Goal: Find specific page/section: Find specific page/section

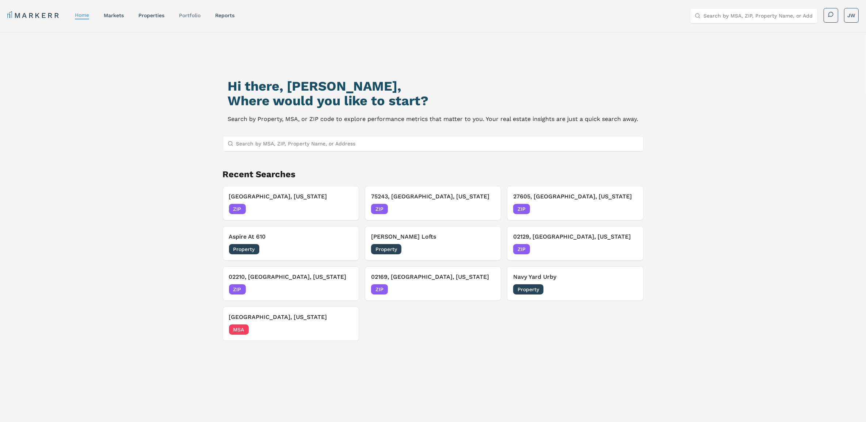
click at [192, 16] on link "Portfolio" at bounding box center [190, 15] width 22 height 6
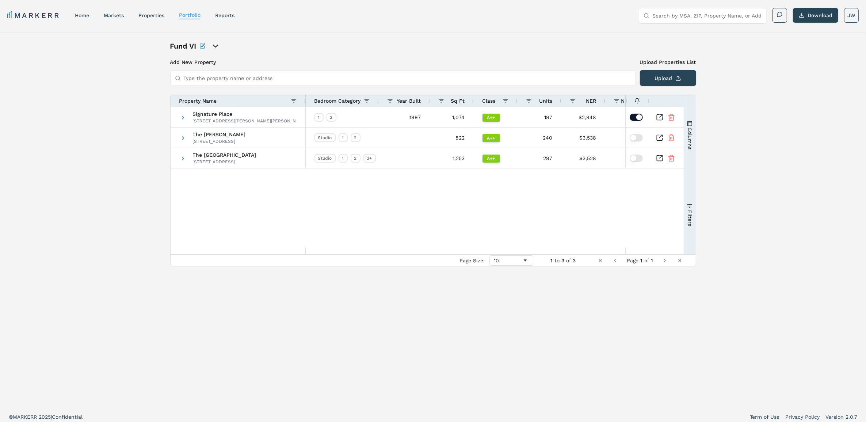
click at [54, 17] on link "MARKERR" at bounding box center [33, 15] width 53 height 10
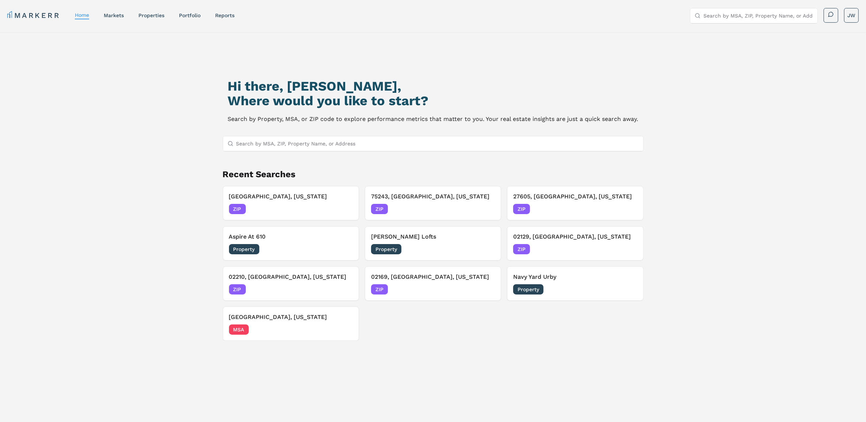
click at [278, 140] on input "Search by MSA, ZIP, Property Name, or Address" at bounding box center [437, 143] width 403 height 15
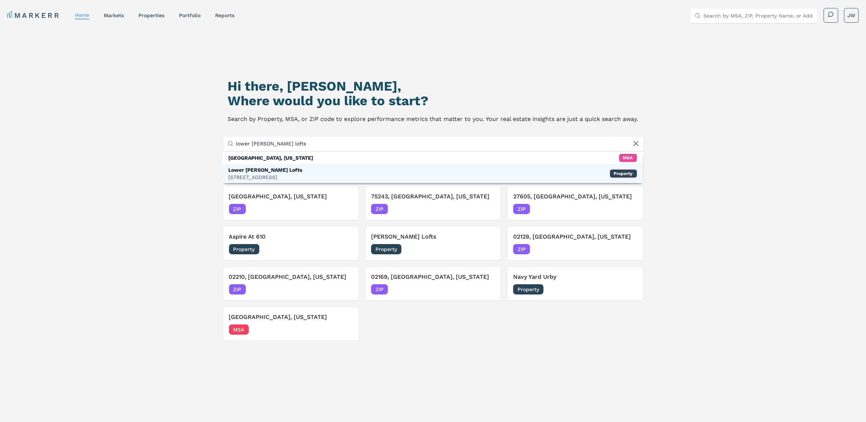
type input "lower [PERSON_NAME] lofts"
click at [258, 174] on div "[STREET_ADDRESS]" at bounding box center [266, 177] width 74 height 7
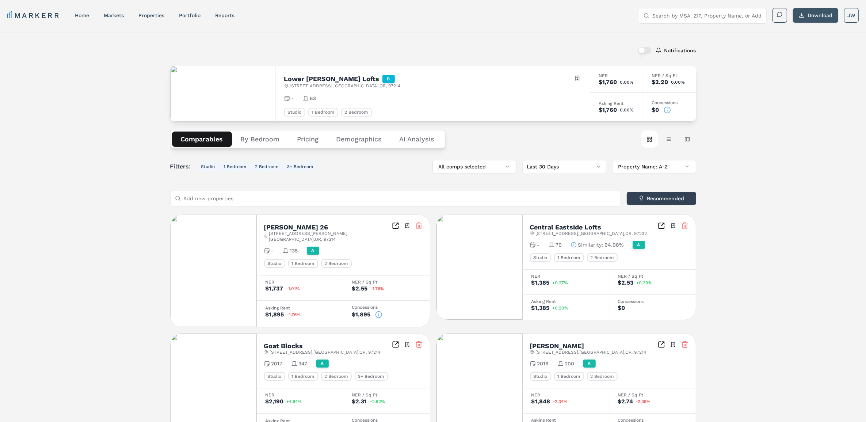
click at [813, 16] on button "Download" at bounding box center [815, 15] width 45 height 15
click at [260, 137] on button "By Bedroom" at bounding box center [260, 139] width 57 height 15
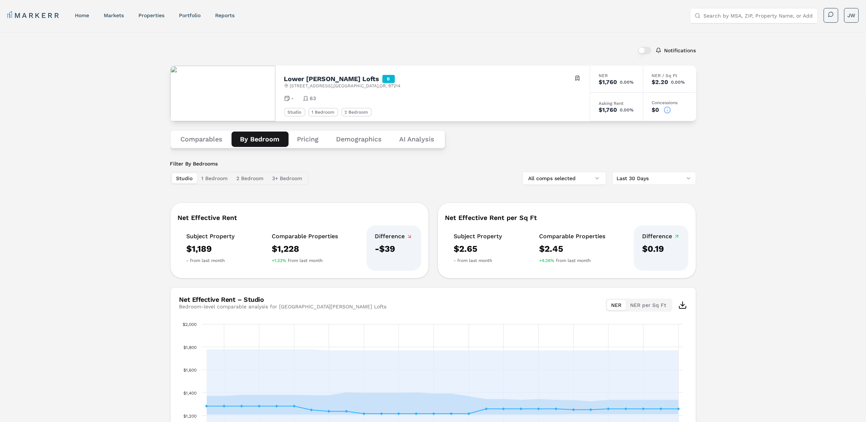
click at [214, 141] on button "Comparables" at bounding box center [202, 139] width 60 height 15
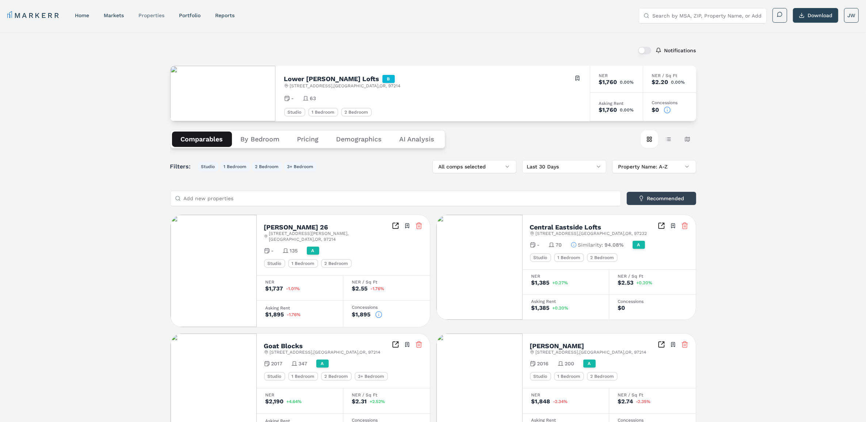
click at [151, 15] on link "properties" at bounding box center [151, 15] width 26 height 6
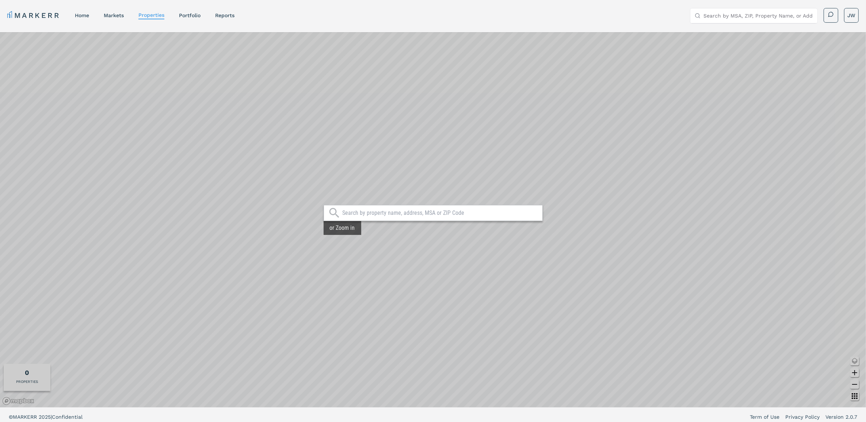
click at [293, 0] on html "MARKERR home markets properties Portfolio reports Search by MSA, ZIP, Property …" at bounding box center [433, 213] width 866 height 426
click at [362, 217] on div at bounding box center [433, 213] width 219 height 16
click at [366, 209] on div at bounding box center [433, 213] width 219 height 16
click at [366, 211] on input "text" at bounding box center [440, 212] width 197 height 7
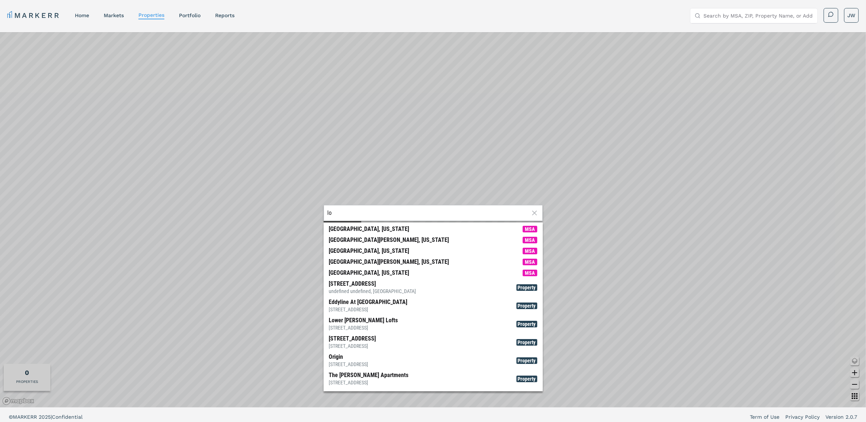
type input "l"
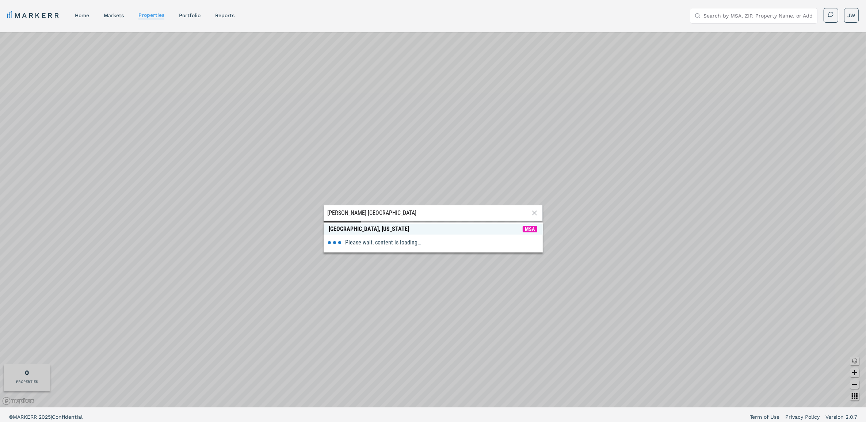
type input "[PERSON_NAME] [GEOGRAPHIC_DATA]"
click at [373, 229] on span "[GEOGRAPHIC_DATA], [US_STATE] MSA" at bounding box center [433, 229] width 219 height 11
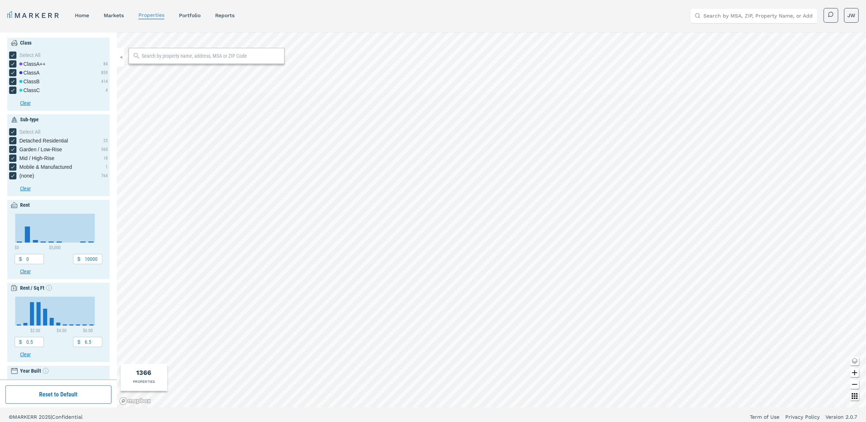
type input "500"
type input "5500"
type input "1.5"
type input "2040"
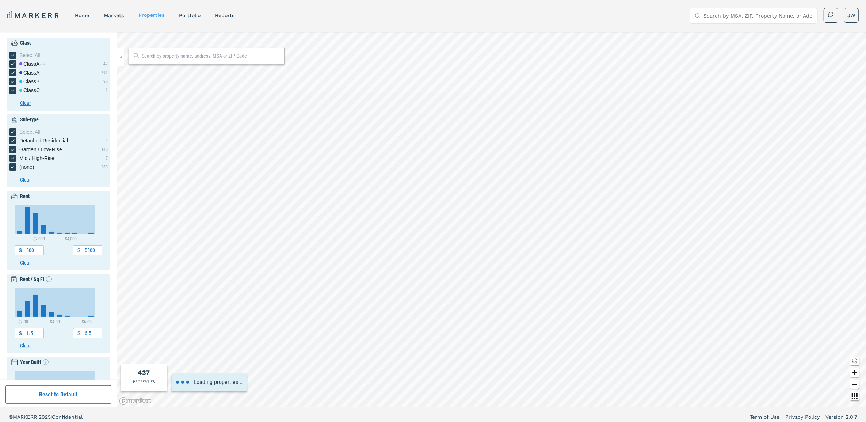
type input "600"
type input "2800"
type input "1.6"
type input "3.8"
type input "1900"
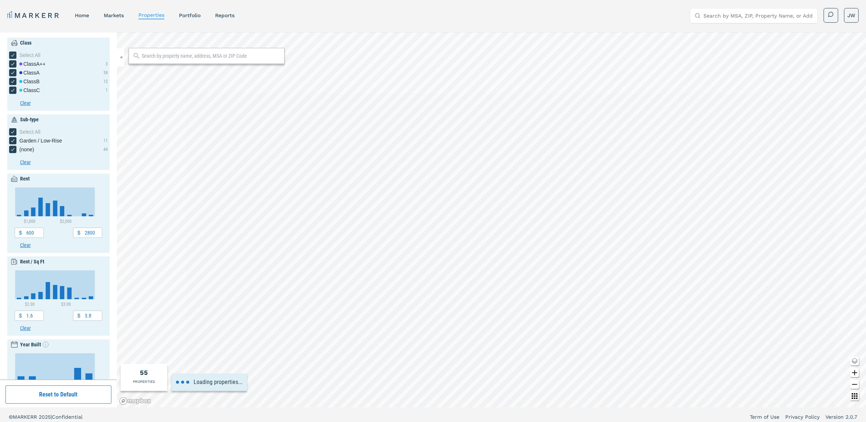
type input "800"
type input "2600"
type input "2"
type input "2100"
type input "1000"
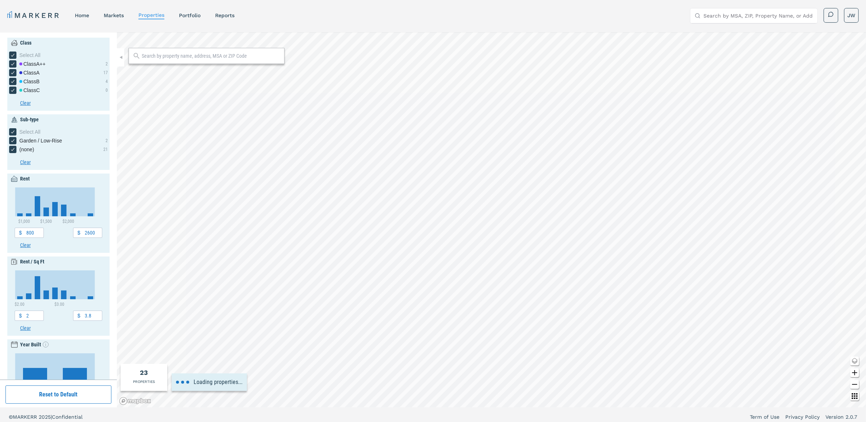
type input "2000"
type input "4"
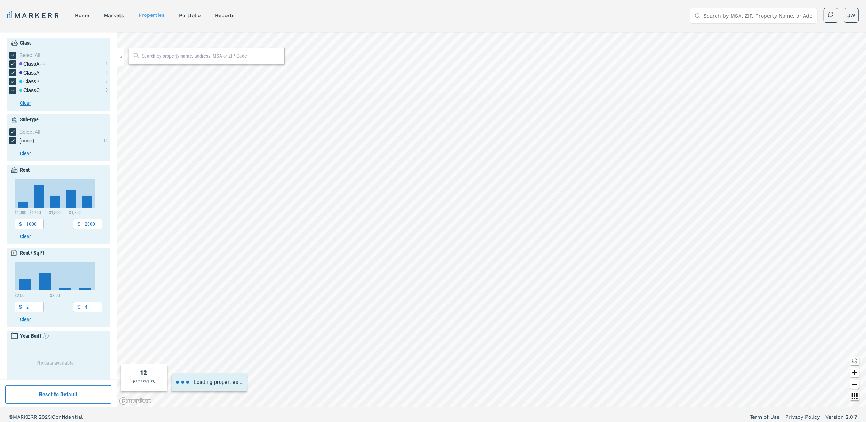
type input "1400"
type input "1800"
type input "2.2"
type input "2.8"
type input "1200"
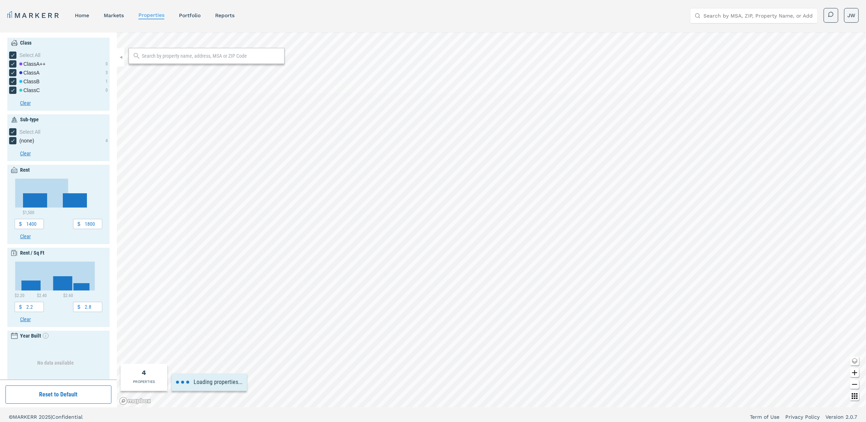
type input "2.7"
type input "1000"
type input "2000"
type input "2"
type input "4"
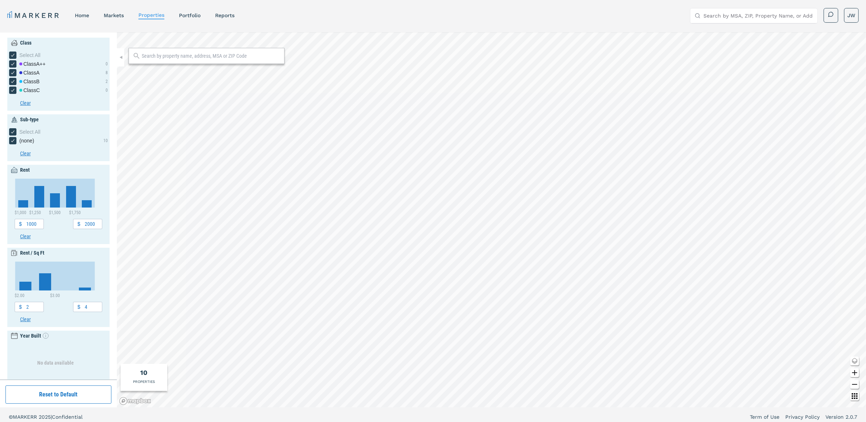
click at [203, 12] on nav "MARKERR home markets properties Portfolio reports" at bounding box center [120, 15] width 227 height 10
click at [199, 14] on link "Portfolio" at bounding box center [190, 15] width 22 height 6
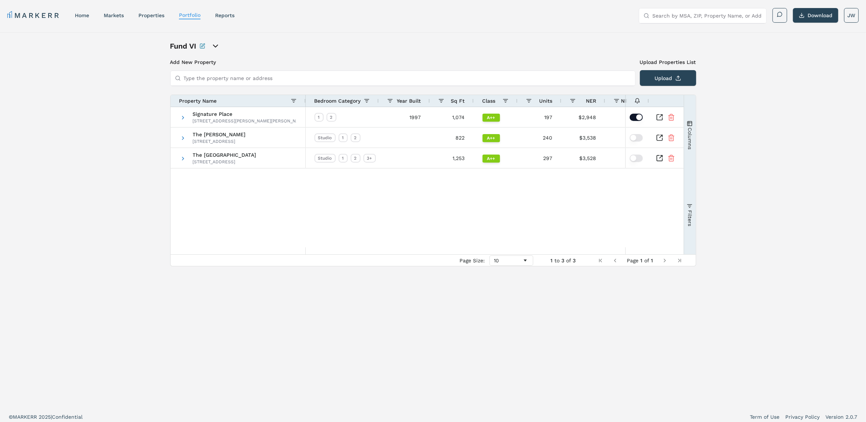
drag, startPoint x: 224, startPoint y: 81, endPoint x: 208, endPoint y: 77, distance: 16.3
click at [225, 81] on input "Type the property name or address" at bounding box center [407, 78] width 447 height 15
click at [216, 43] on icon "open portfolio options" at bounding box center [215, 46] width 9 height 9
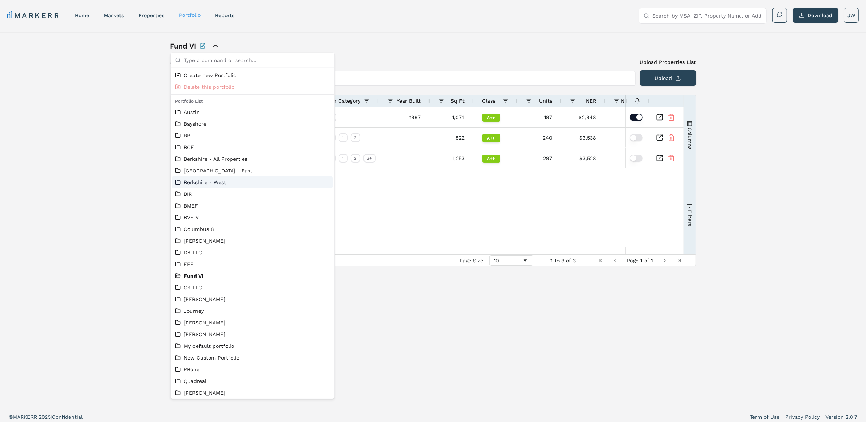
click at [198, 180] on link "Berkshire - West" at bounding box center [252, 182] width 155 height 7
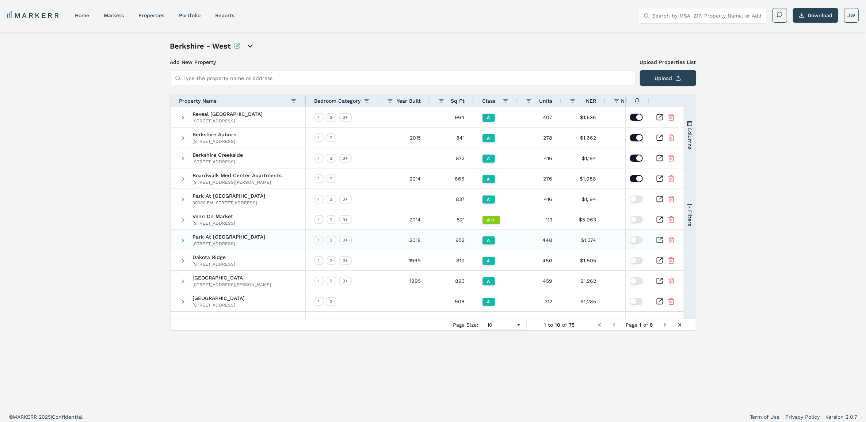
scroll to position [4, 0]
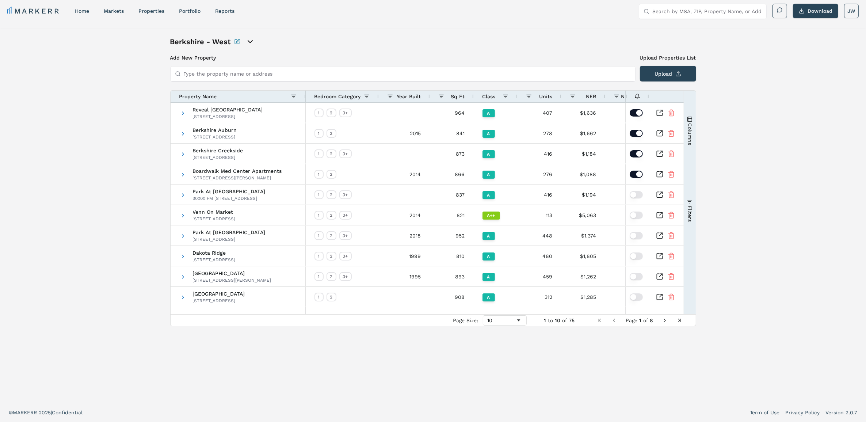
click at [253, 39] on icon "open portfolio options" at bounding box center [250, 41] width 9 height 9
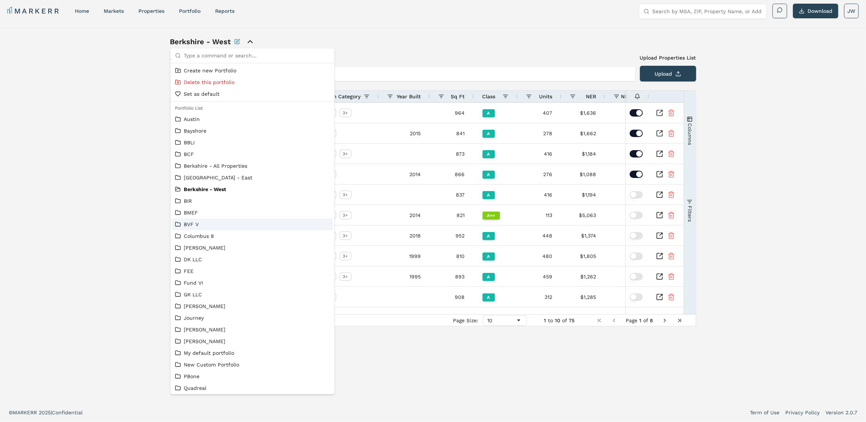
drag, startPoint x: 534, startPoint y: 404, endPoint x: 534, endPoint y: 391, distance: 13.2
click at [534, 395] on div "MARKERR home markets properties Portfolio reports Search by MSA, ZIP, Property …" at bounding box center [433, 209] width 866 height 426
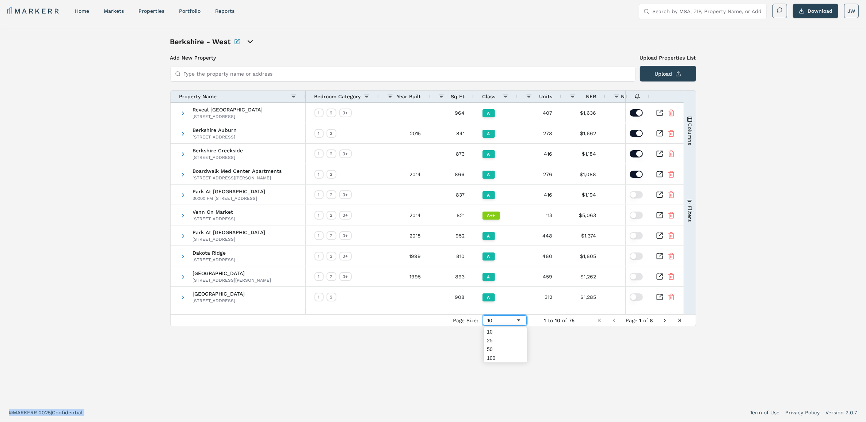
drag, startPoint x: 534, startPoint y: 391, endPoint x: 510, endPoint y: 321, distance: 73.5
click at [510, 321] on div "10" at bounding box center [502, 320] width 28 height 6
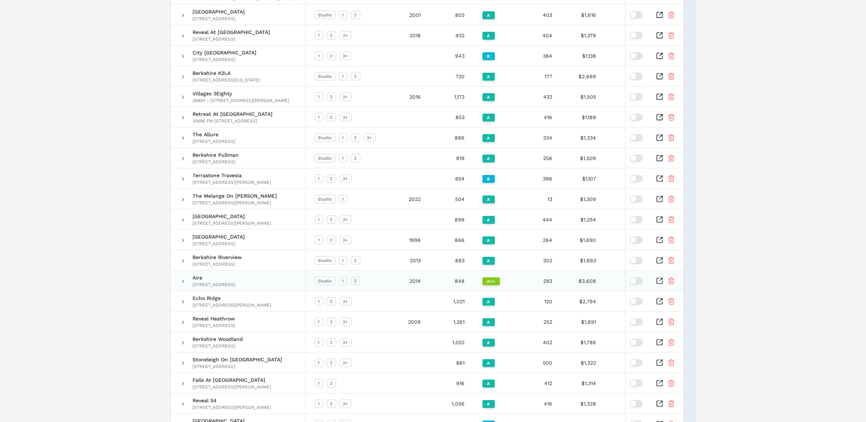
scroll to position [735, 0]
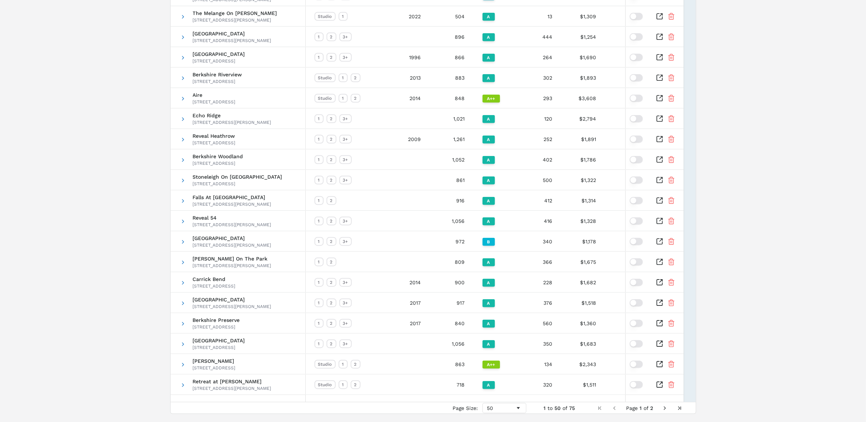
drag, startPoint x: 664, startPoint y: 409, endPoint x: 546, endPoint y: 382, distance: 120.4
click at [664, 409] on span "Next Page" at bounding box center [665, 408] width 6 height 6
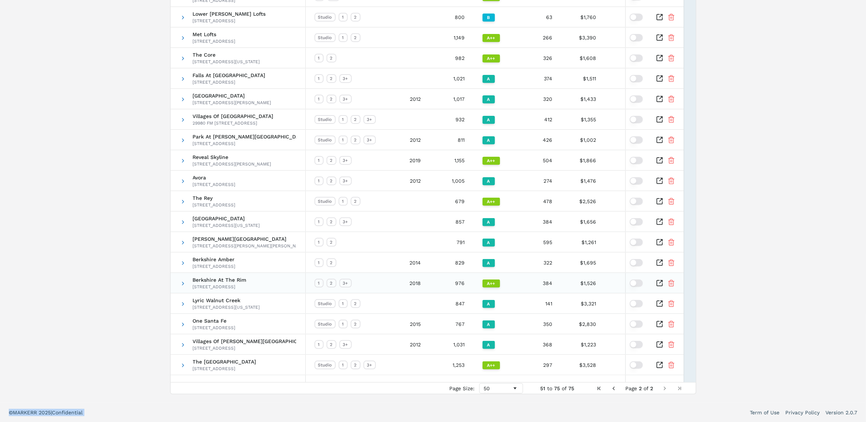
scroll to position [61, 0]
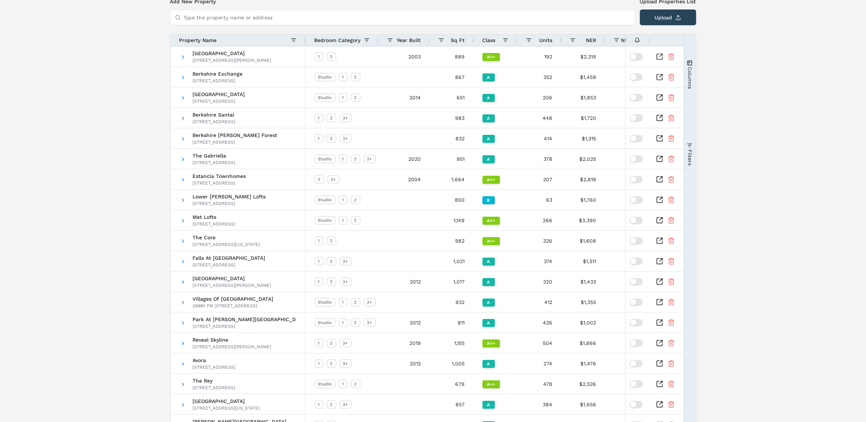
click at [216, 37] on span "Property Name" at bounding box center [198, 40] width 38 height 6
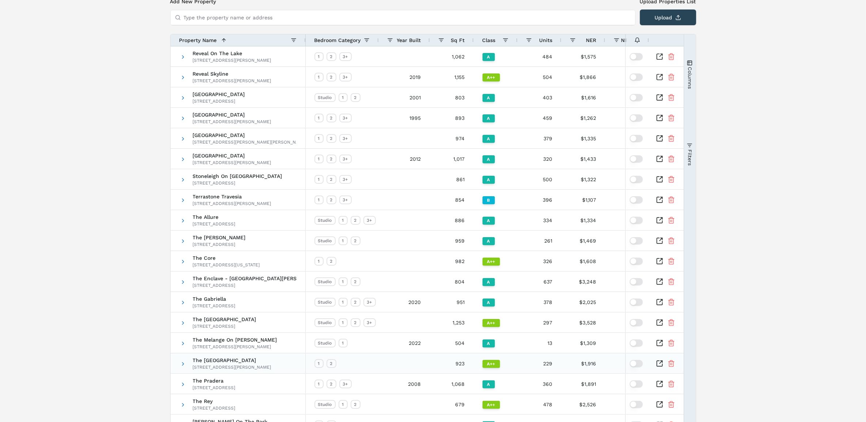
scroll to position [243, 0]
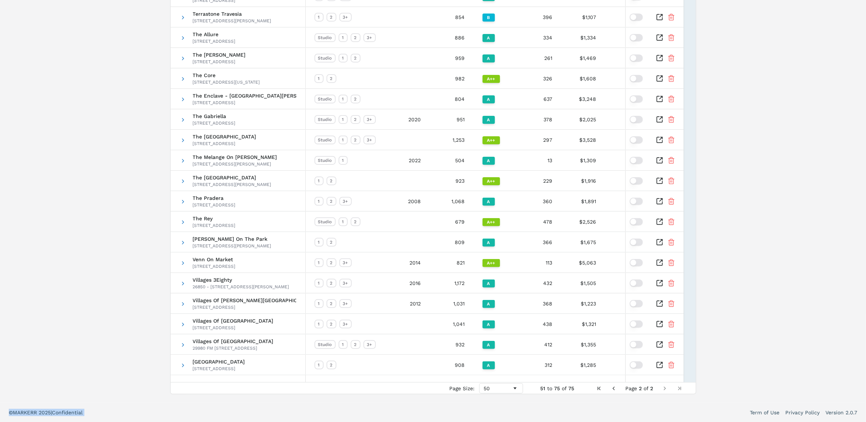
click at [613, 386] on span "Previous Page" at bounding box center [614, 388] width 6 height 6
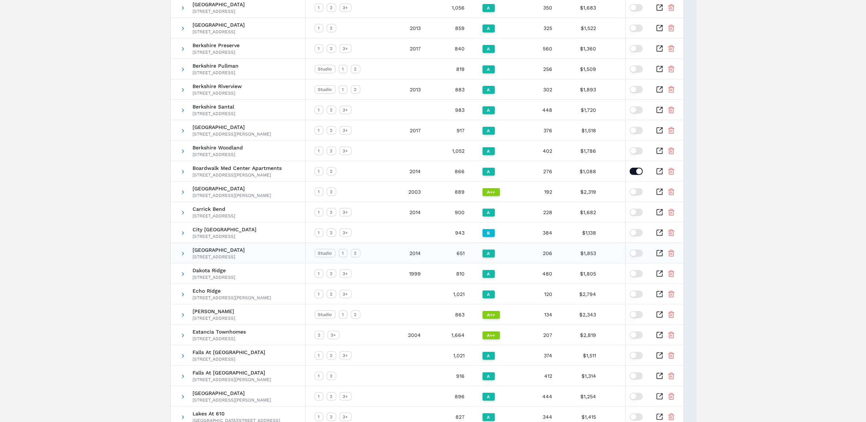
scroll to position [380, 0]
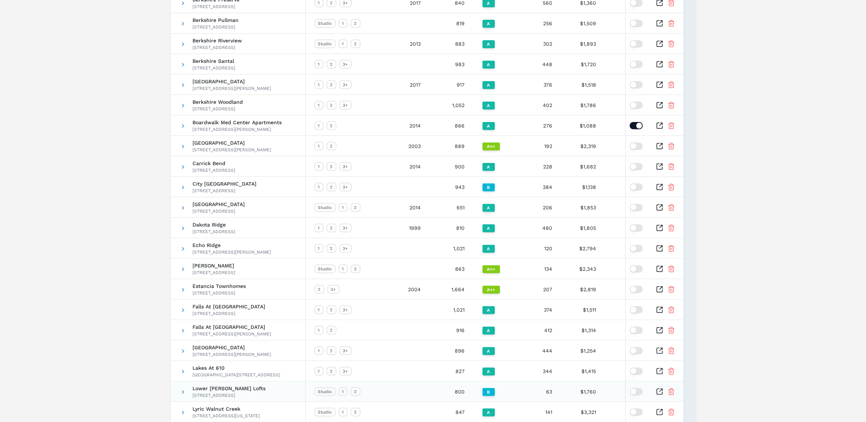
drag, startPoint x: 466, startPoint y: 390, endPoint x: 473, endPoint y: 390, distance: 7.7
click at [473, 390] on div "Studio 1 2 800 B 63 $1,760 $2.20 -" at bounding box center [561, 391] width 511 height 20
click at [474, 390] on div "B" at bounding box center [496, 391] width 44 height 20
click at [454, 391] on div "800" at bounding box center [452, 391] width 44 height 20
click at [427, 390] on div at bounding box center [404, 391] width 51 height 20
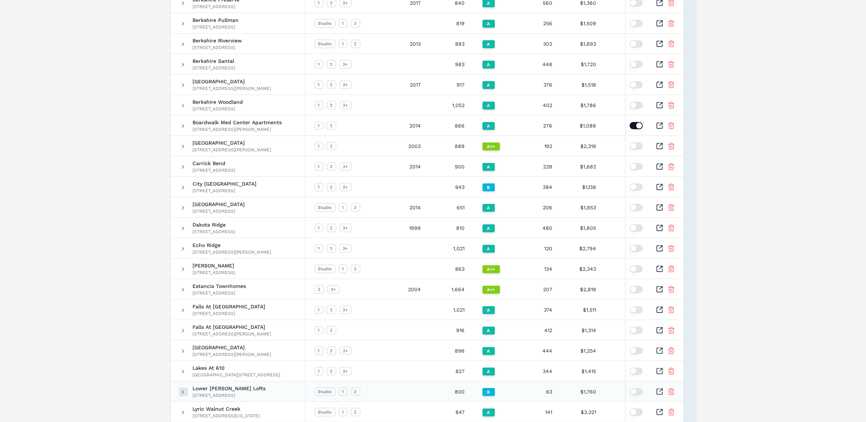
click at [180, 393] on span at bounding box center [183, 392] width 6 height 6
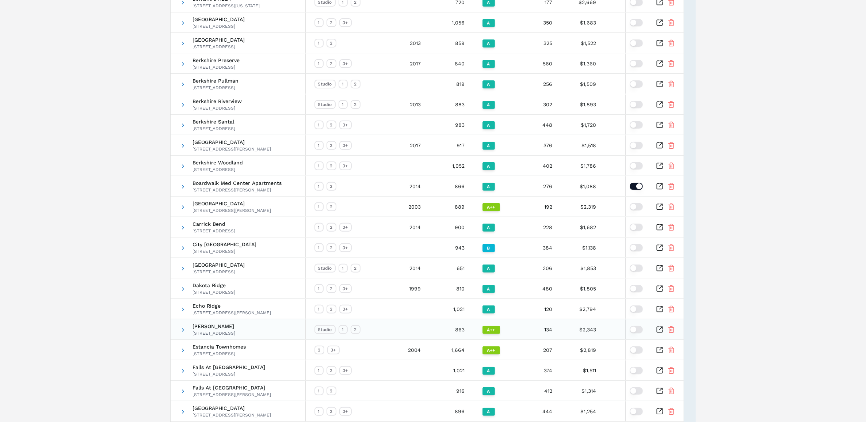
scroll to position [639, 0]
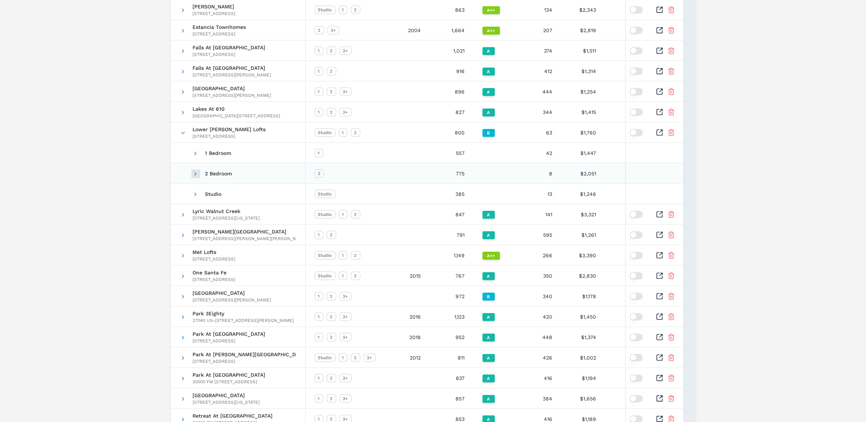
click at [194, 174] on span at bounding box center [196, 174] width 6 height 6
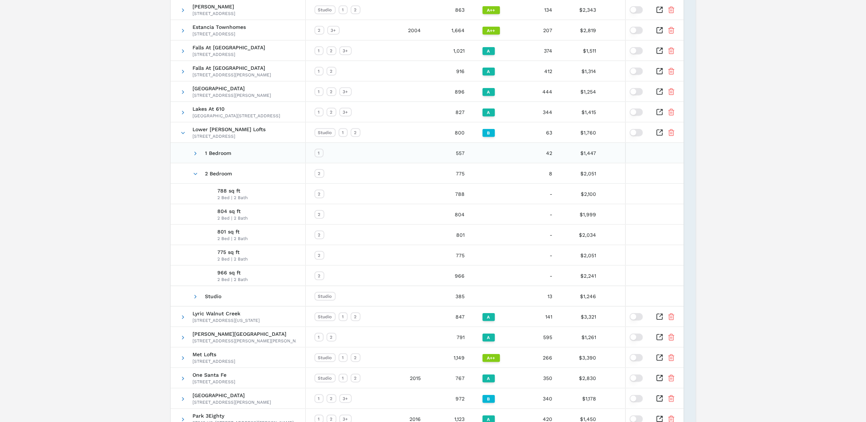
click at [194, 149] on span at bounding box center [196, 153] width 6 height 20
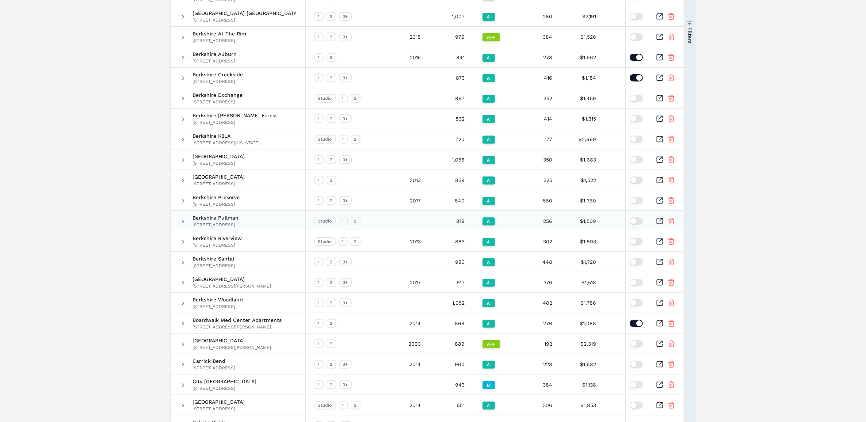
scroll to position [0, 0]
